Goal: Use online tool/utility: Utilize a website feature to perform a specific function

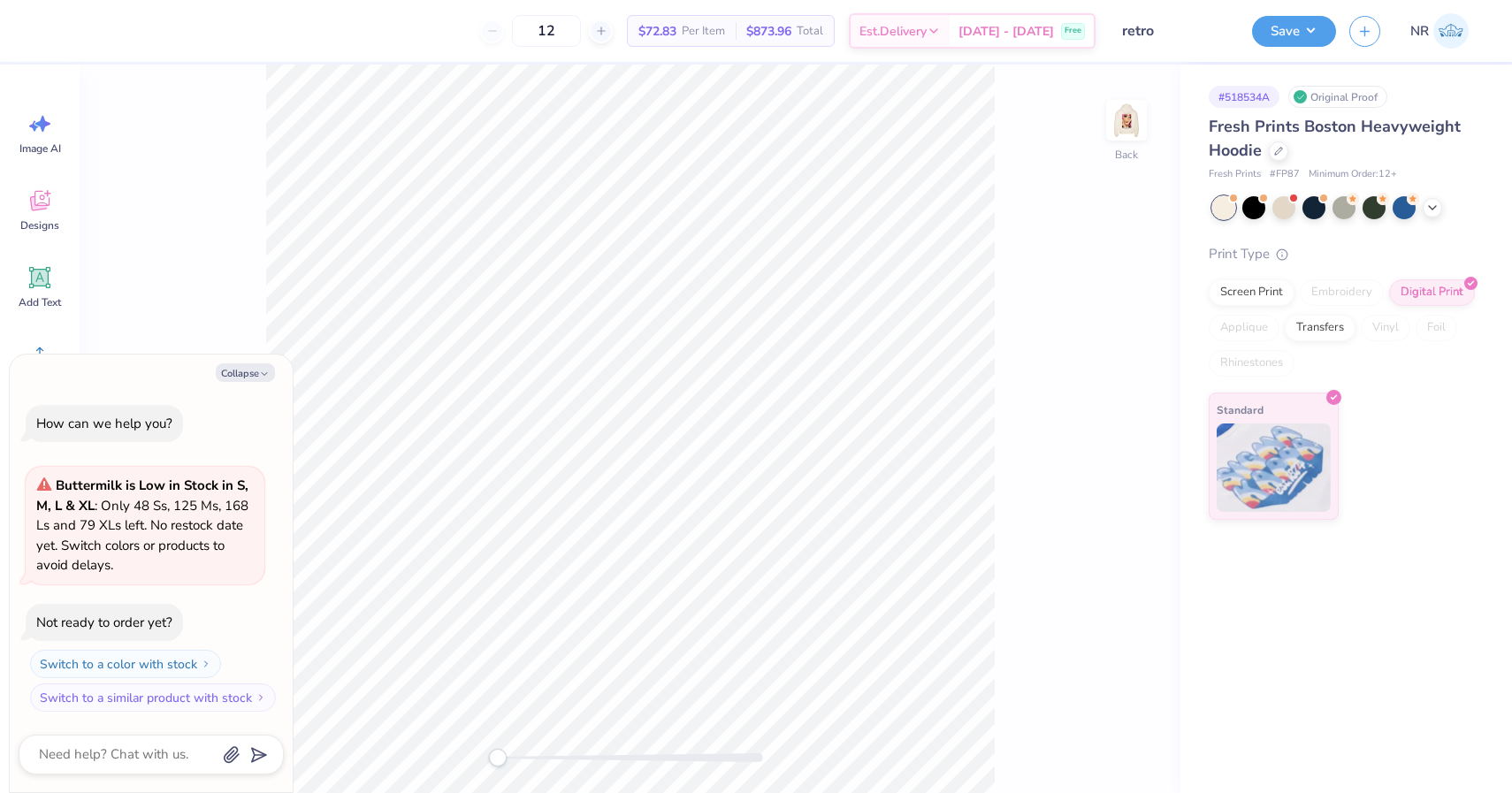
click at [1115, 187] on div "Back" at bounding box center [630, 428] width 1101 height 729
click at [1122, 118] on img at bounding box center [1126, 121] width 71 height 71
click at [253, 373] on button "Collapse" at bounding box center [245, 372] width 59 height 18
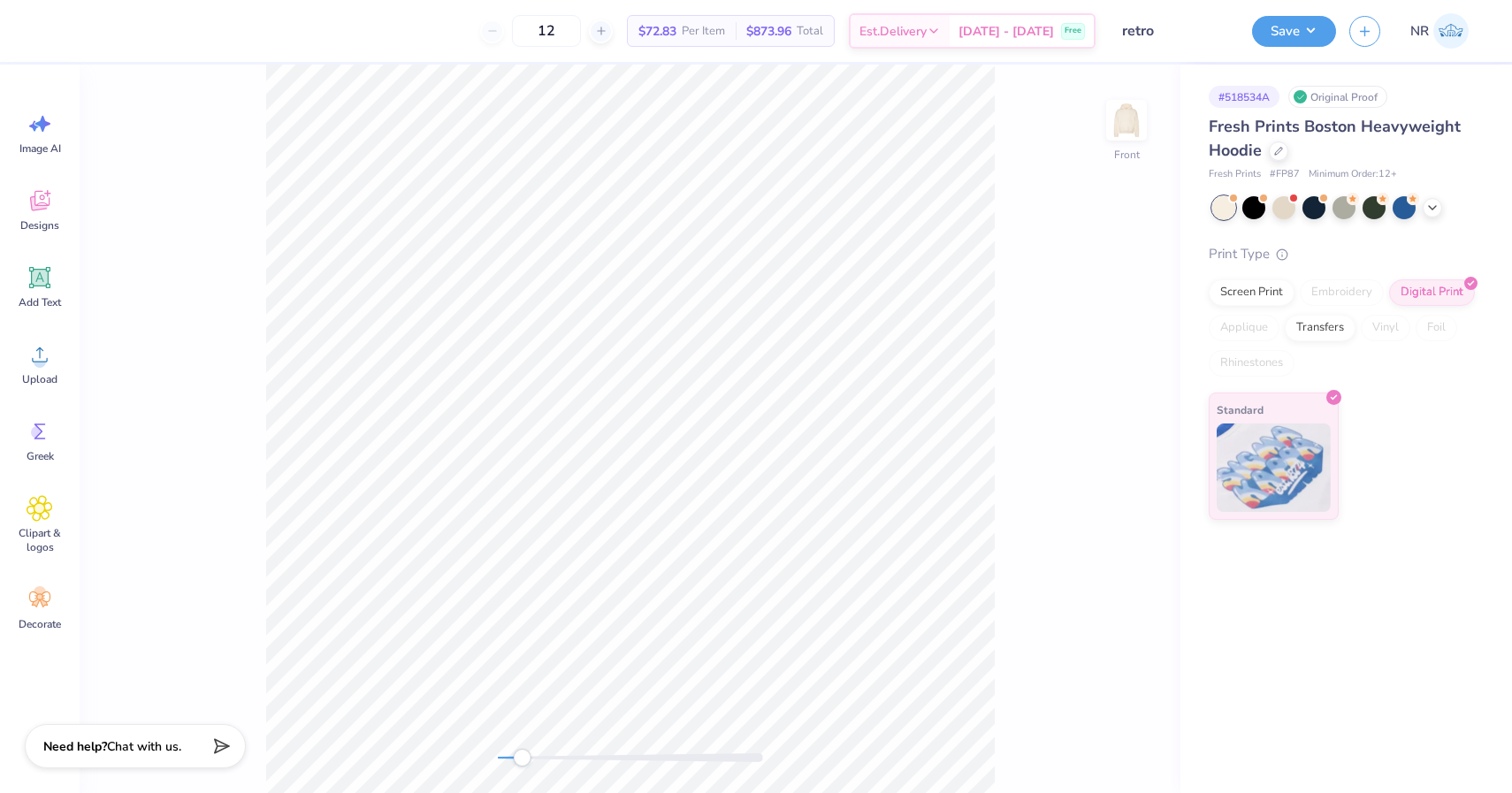
drag, startPoint x: 498, startPoint y: 763, endPoint x: 517, endPoint y: 764, distance: 19.0
click at [517, 764] on div "Accessibility label" at bounding box center [521, 757] width 17 height 17
click at [143, 18] on div "Remove Background Crop Image" at bounding box center [154, 31] width 309 height 62
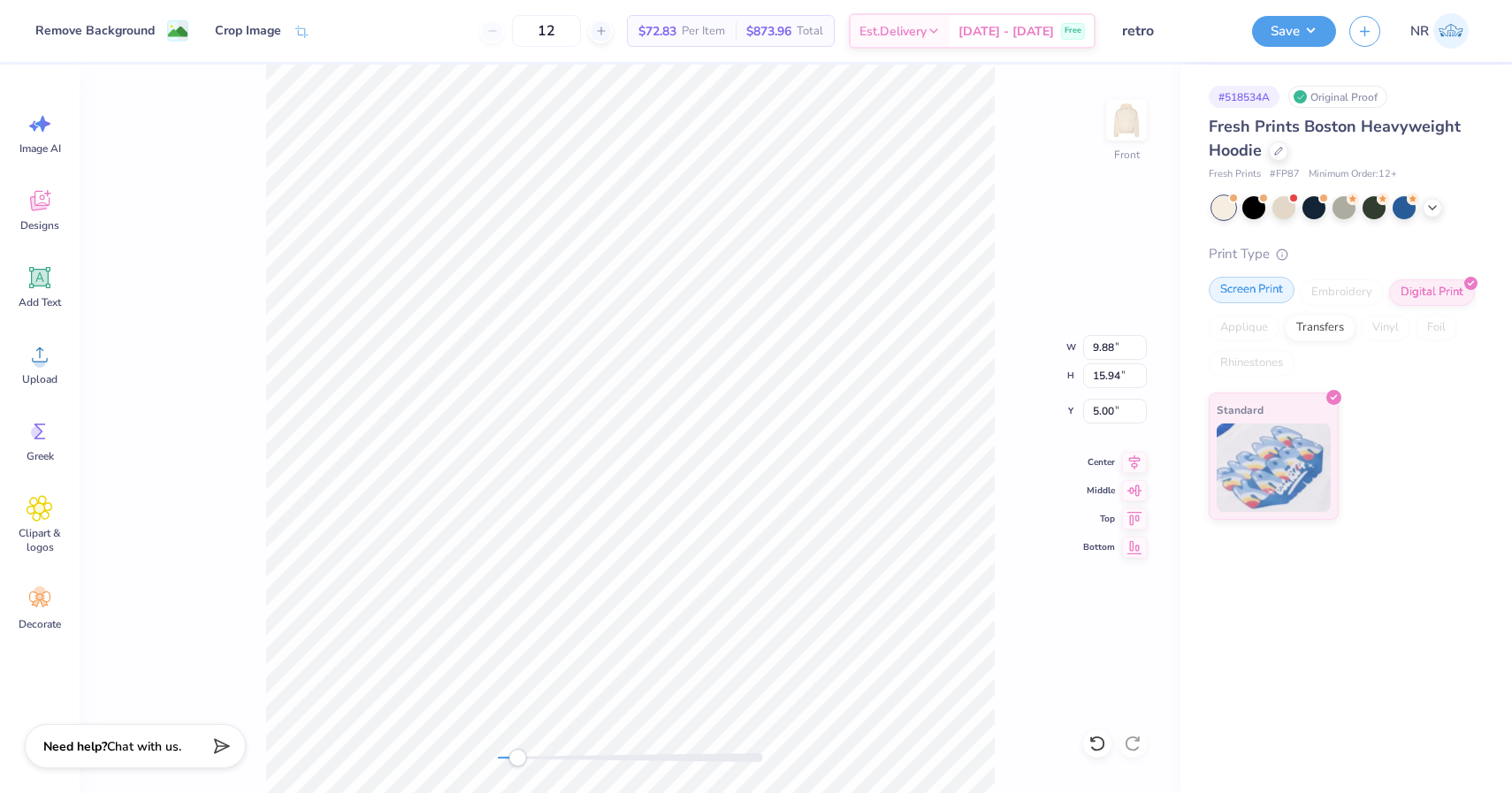
click at [1250, 297] on div "Screen Print" at bounding box center [1252, 289] width 86 height 26
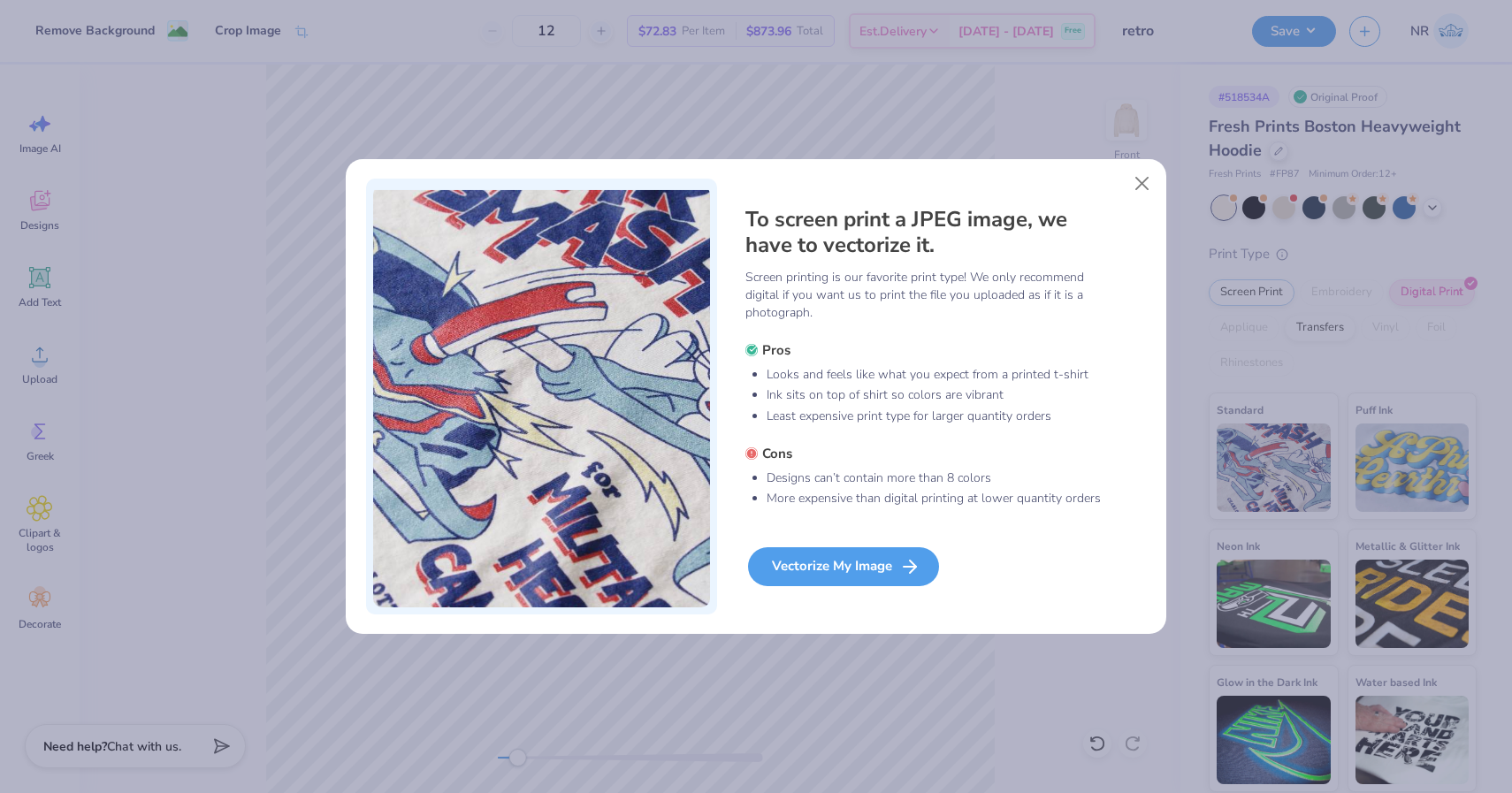
click at [909, 574] on icon at bounding box center [909, 566] width 21 height 21
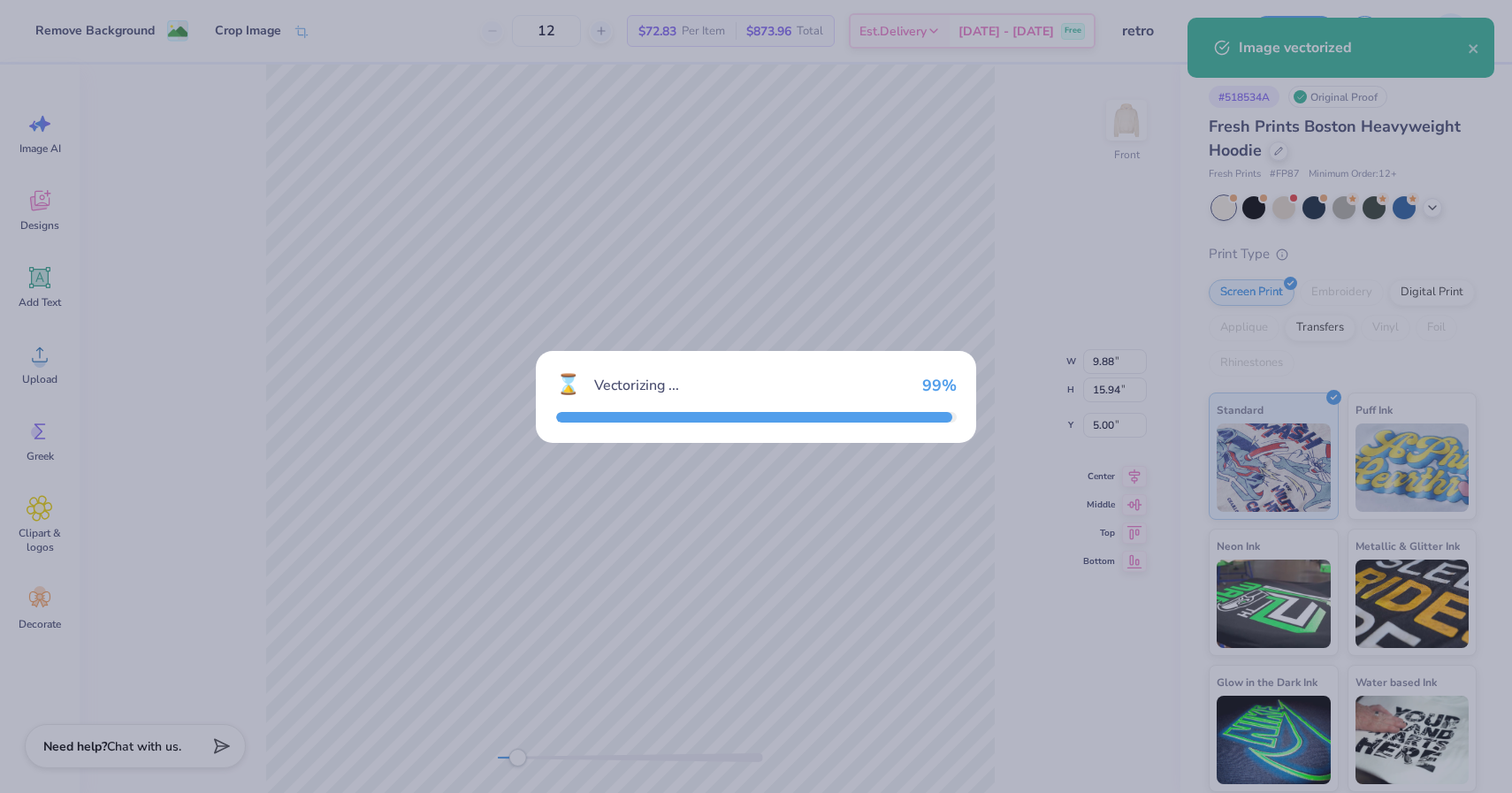
type textarea "x"
type input "15.86"
type input "5.03"
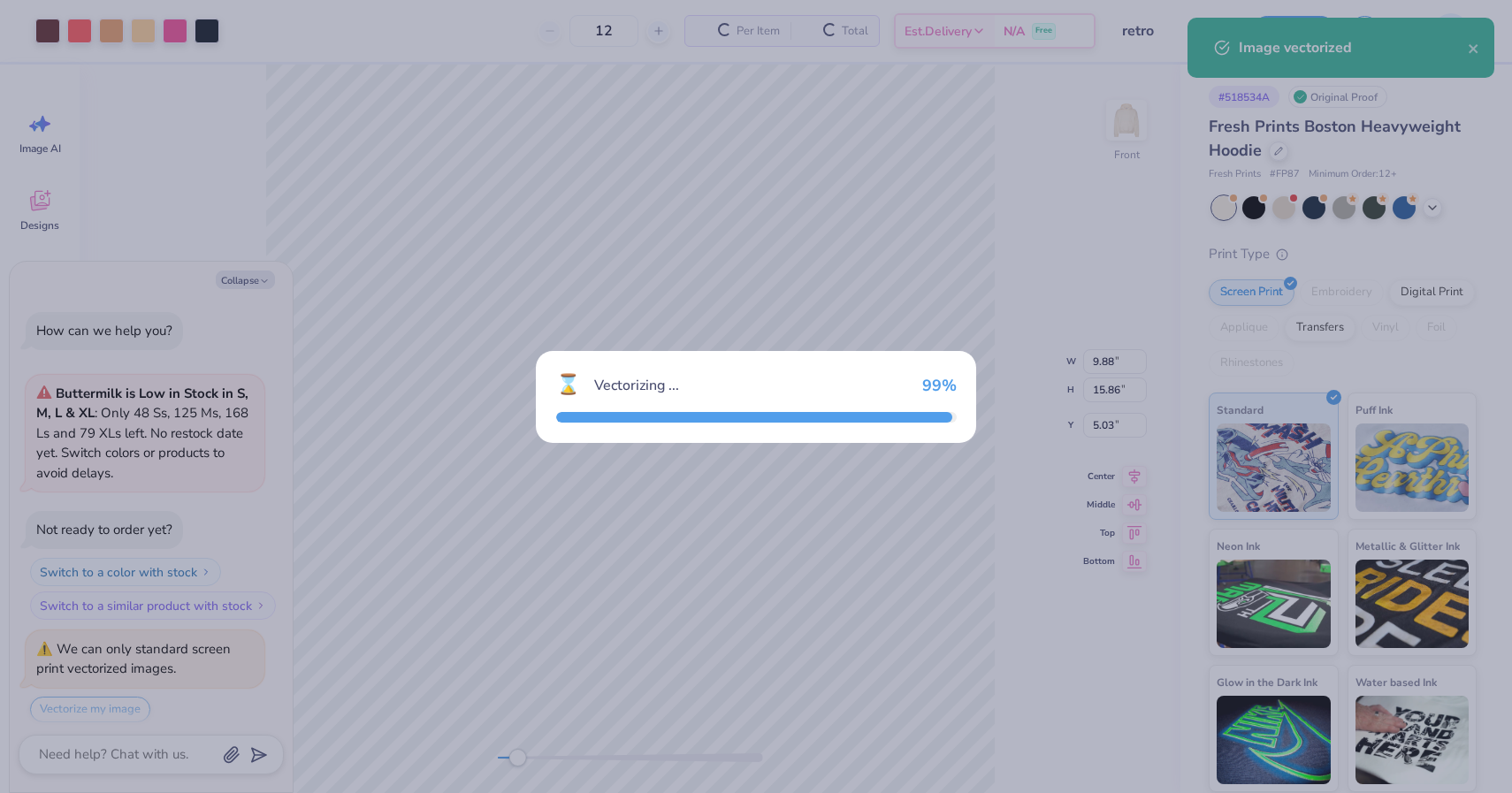
scroll to position [54, 0]
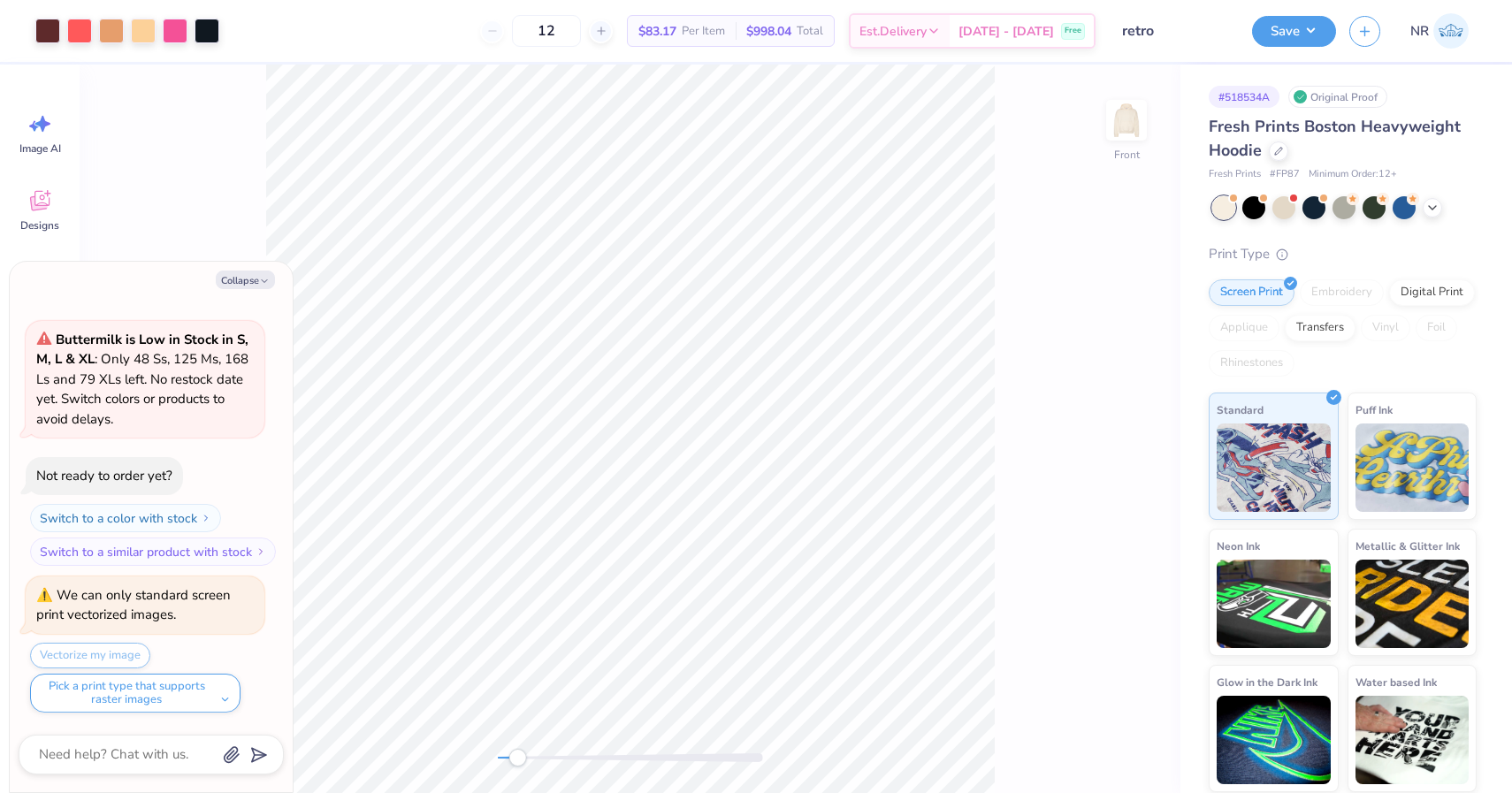
type textarea "x"
